Goal: Navigation & Orientation: Find specific page/section

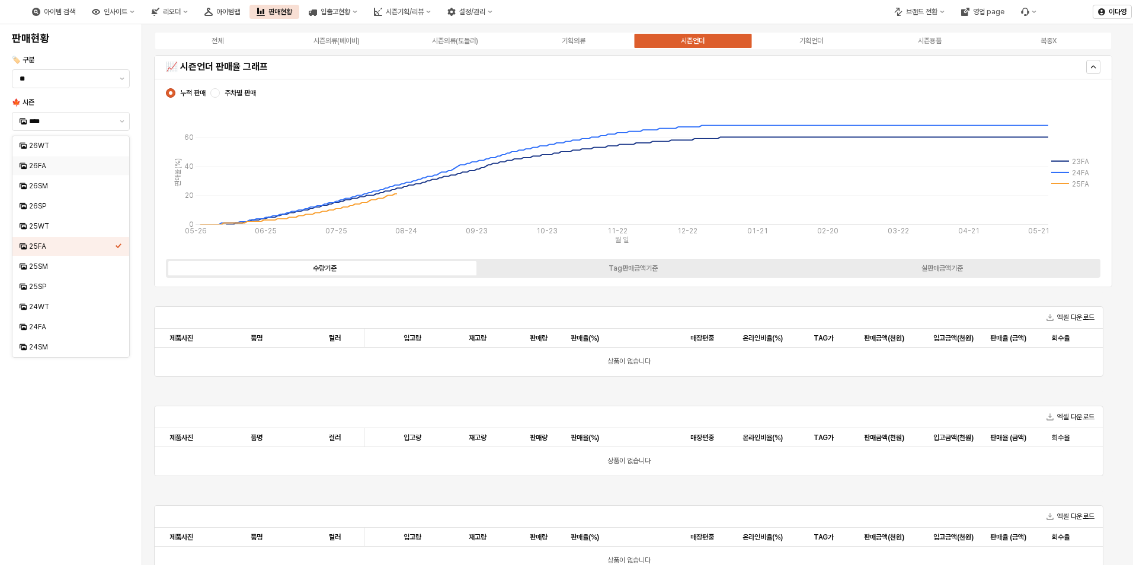
click at [6, 5] on img at bounding box center [6, 12] width 0 height 14
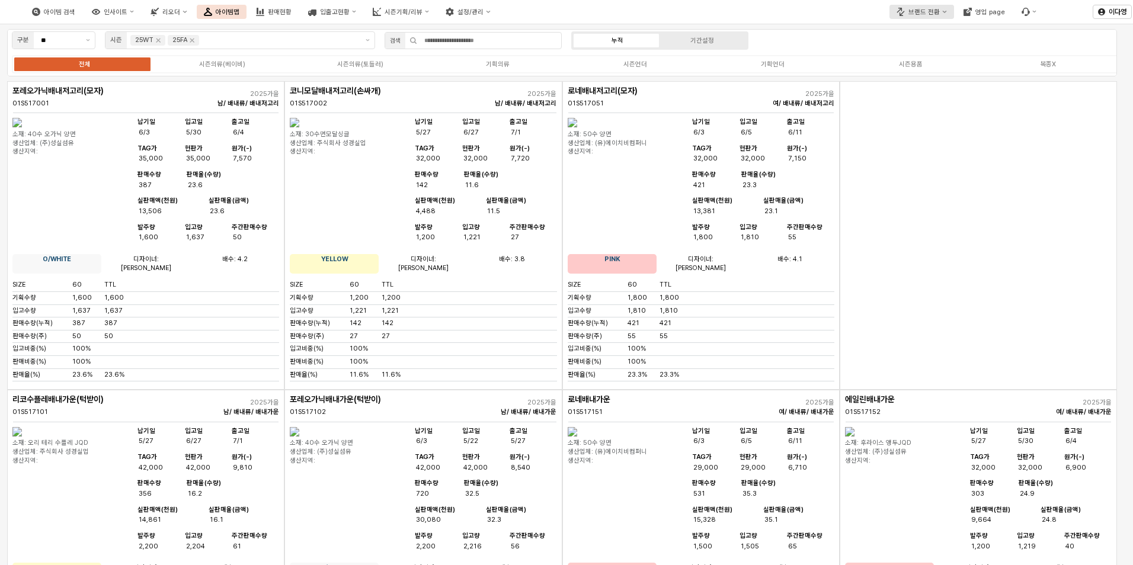
click at [924, 12] on div "브랜드 전환" at bounding box center [924, 12] width 31 height 8
click at [909, 54] on div "디즈니" at bounding box center [937, 53] width 73 height 9
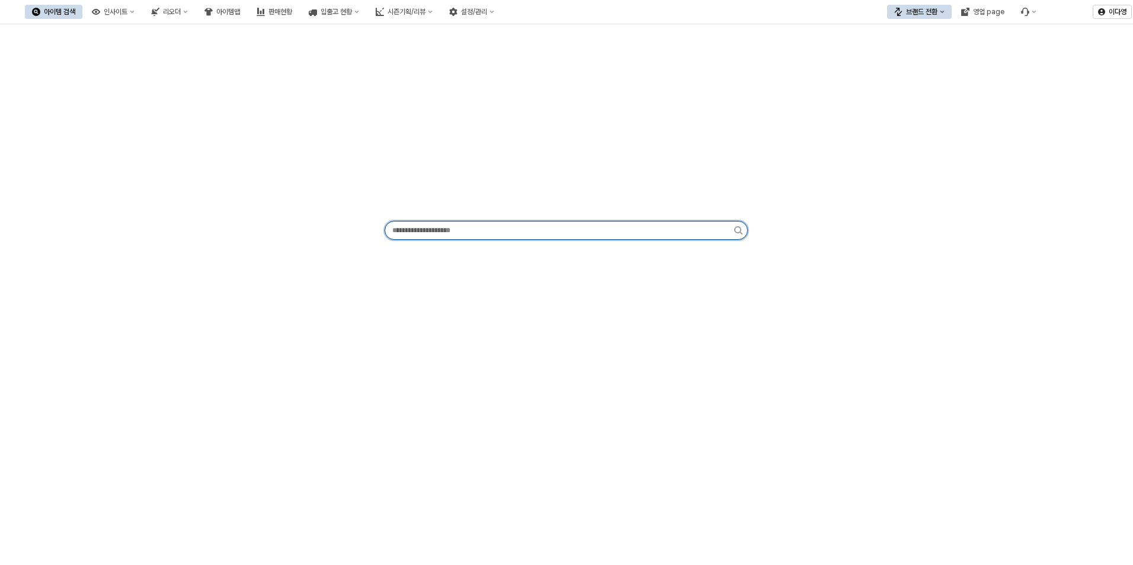
click at [480, 235] on input "App Frame" at bounding box center [559, 231] width 349 height 18
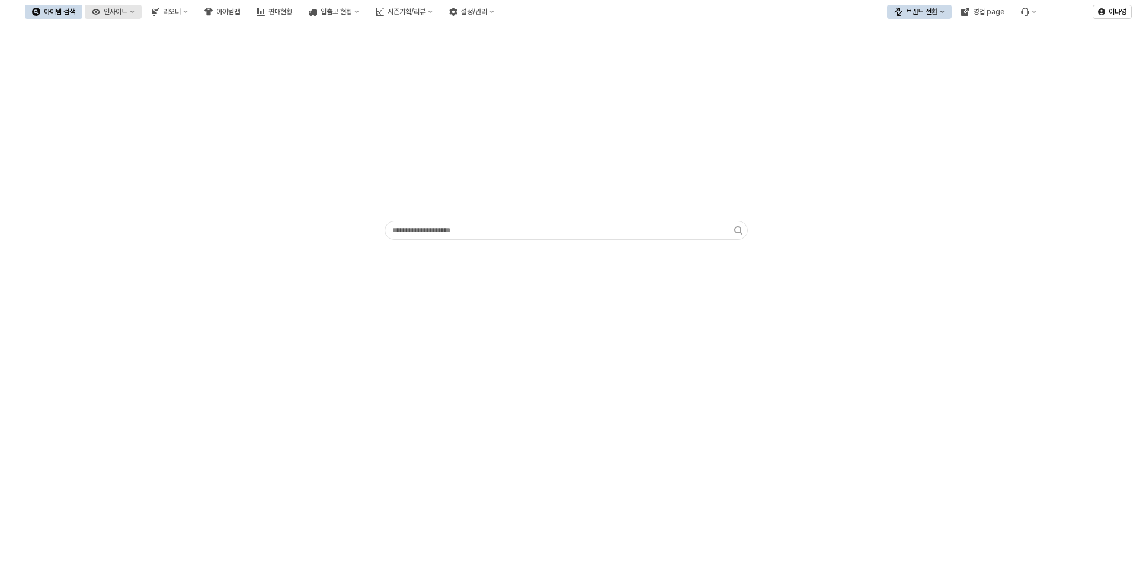
click at [127, 14] on div "인사이트" at bounding box center [116, 12] width 24 height 8
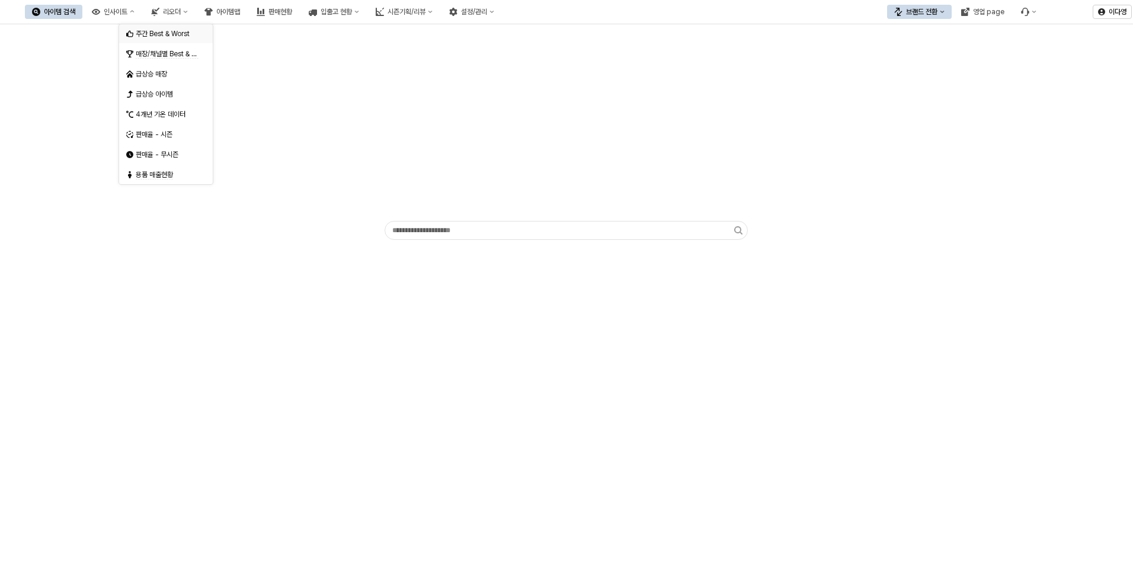
click at [149, 28] on div "주간 Best & Worst" at bounding box center [162, 34] width 72 height 12
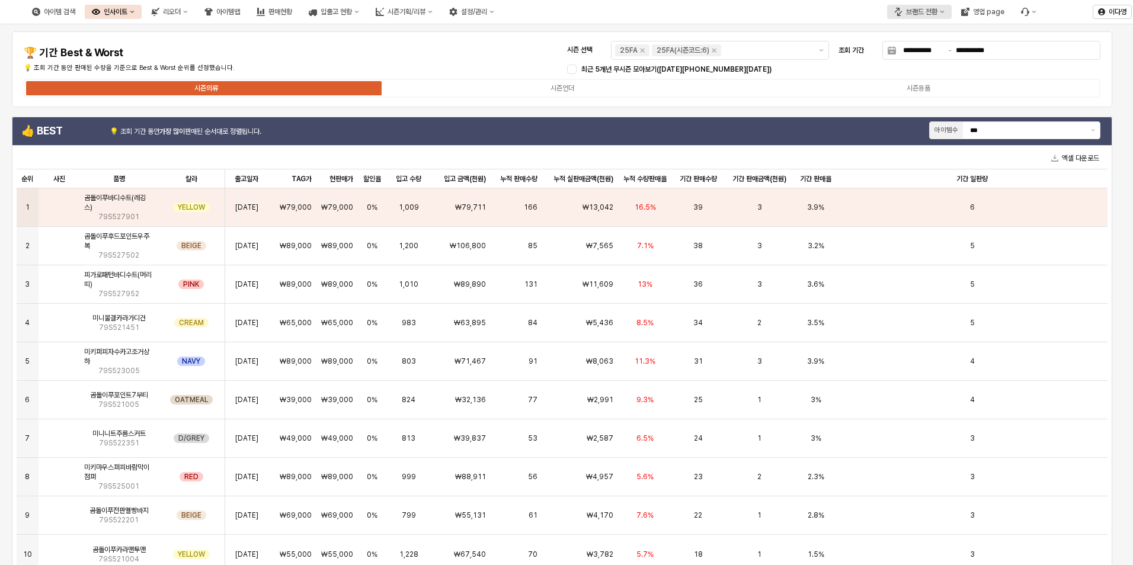
click at [922, 18] on button "브랜드 전환" at bounding box center [919, 12] width 65 height 14
click at [923, 31] on div "아가방" at bounding box center [931, 33] width 72 height 9
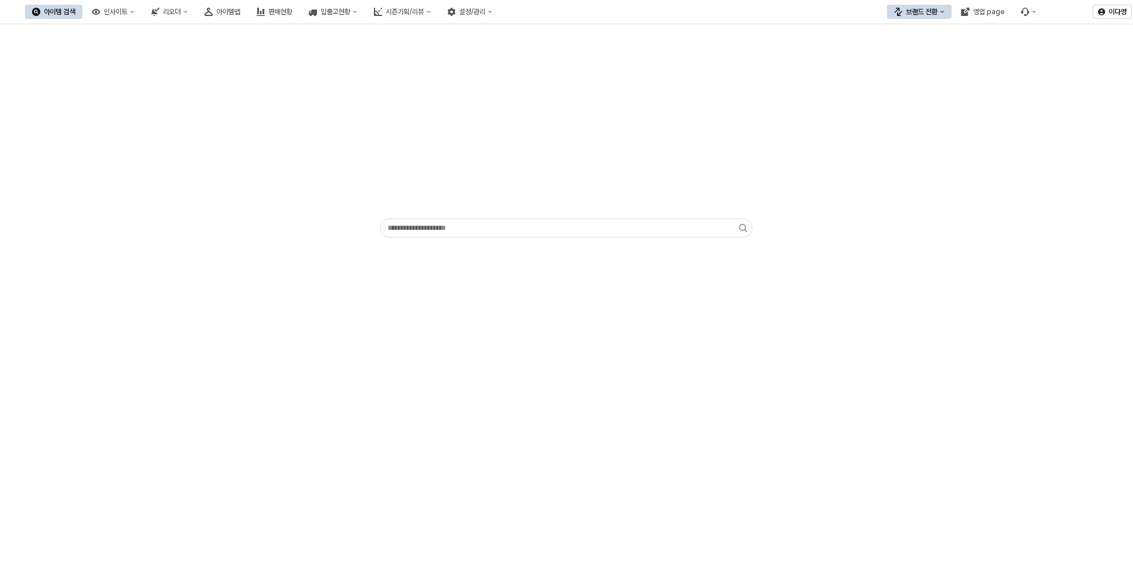
click at [886, 123] on div "App Frame" at bounding box center [566, 133] width 1119 height 209
click at [915, 9] on div "브랜드 전환" at bounding box center [921, 12] width 31 height 8
click at [670, 68] on div "App Frame" at bounding box center [566, 133] width 1119 height 209
